Goal: Task Accomplishment & Management: Manage account settings

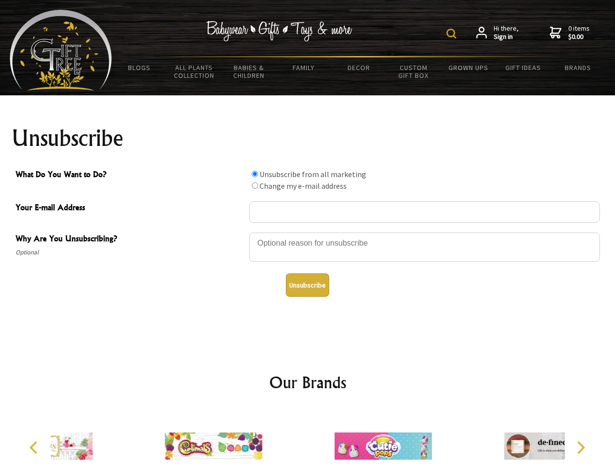
click at [452, 34] on img at bounding box center [451, 34] width 10 height 10
click at [307, 232] on div at bounding box center [424, 249] width 350 height 34
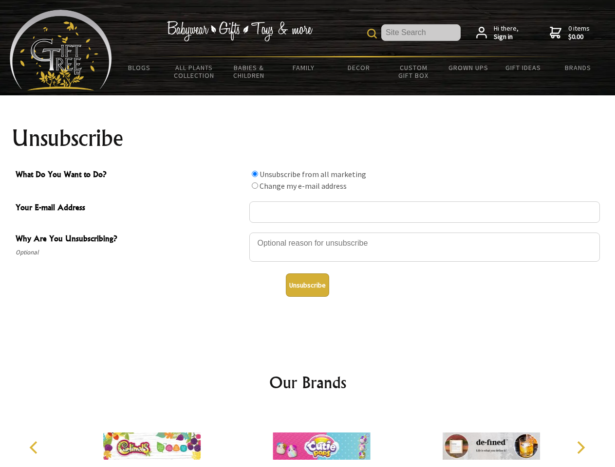
click at [254, 174] on input "What Do You Want to Do?" at bounding box center [255, 174] width 6 height 6
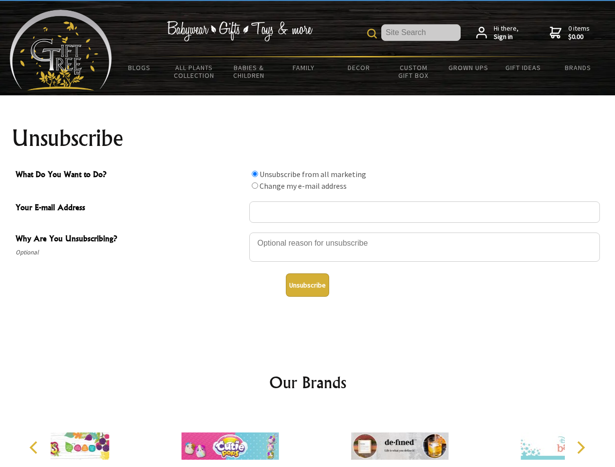
click at [254, 185] on input "What Do You Want to Do?" at bounding box center [255, 185] width 6 height 6
radio input "true"
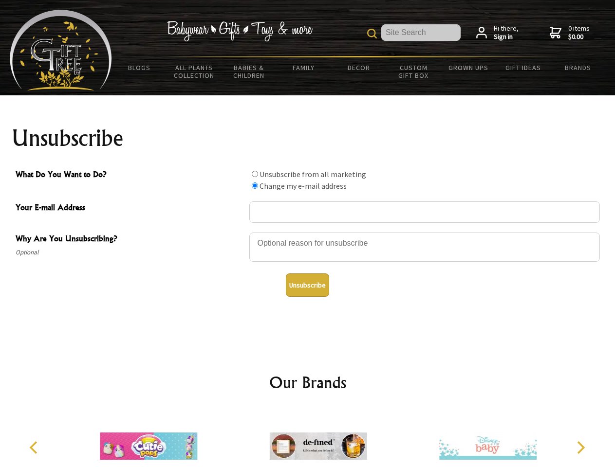
click at [307, 285] on button "Unsubscribe" at bounding box center [307, 284] width 43 height 23
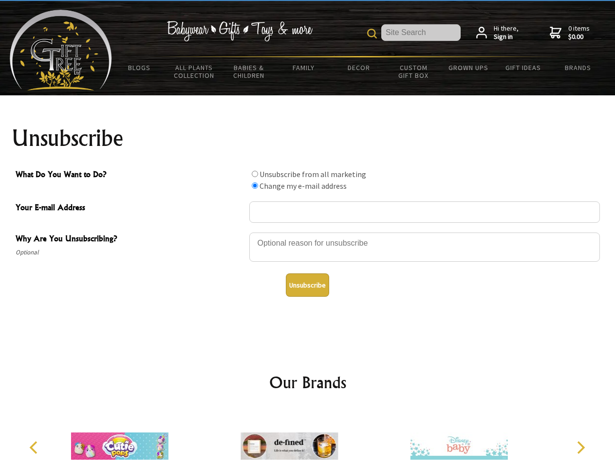
click at [307, 438] on img at bounding box center [288, 446] width 97 height 73
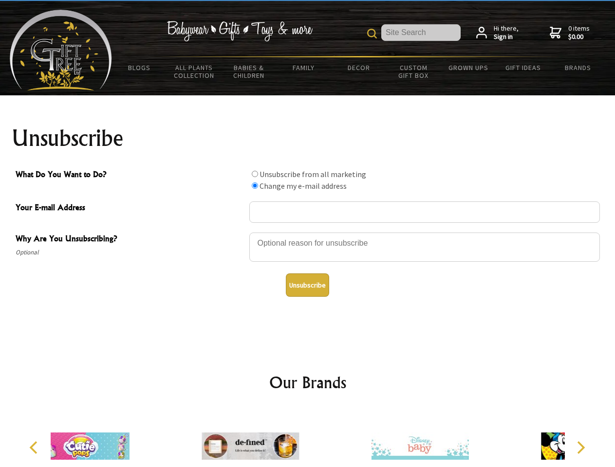
click at [35, 448] on icon "Previous" at bounding box center [34, 447] width 13 height 13
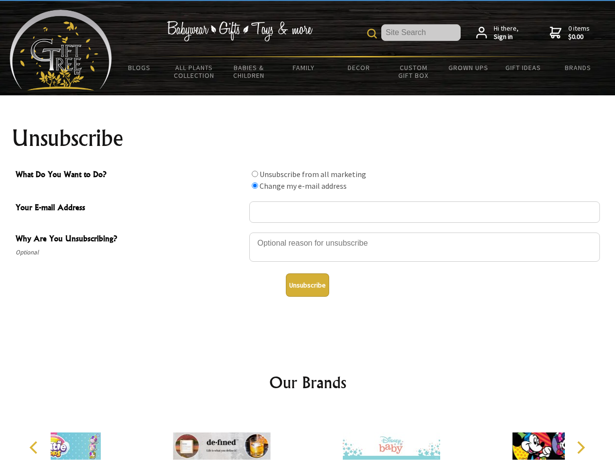
click at [580, 448] on icon "Next" at bounding box center [579, 447] width 13 height 13
